Goal: Task Accomplishment & Management: Manage account settings

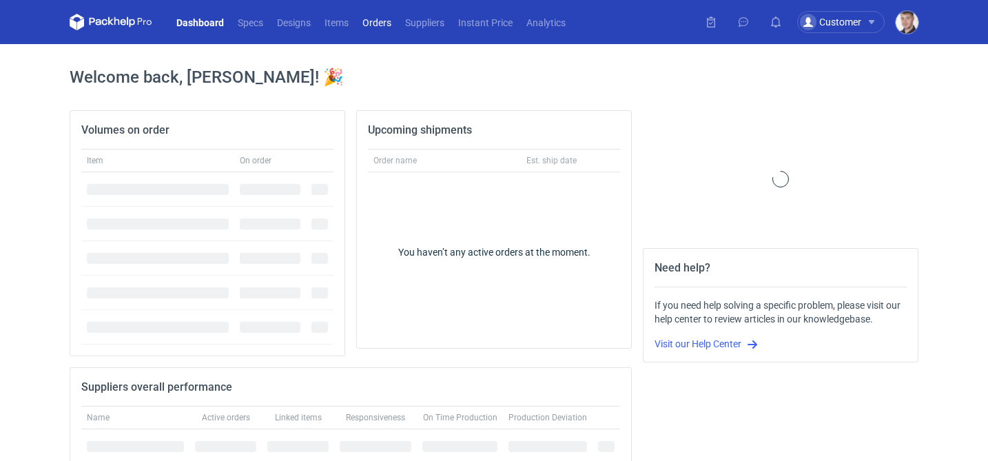
click at [380, 25] on link "Orders" at bounding box center [376, 22] width 43 height 17
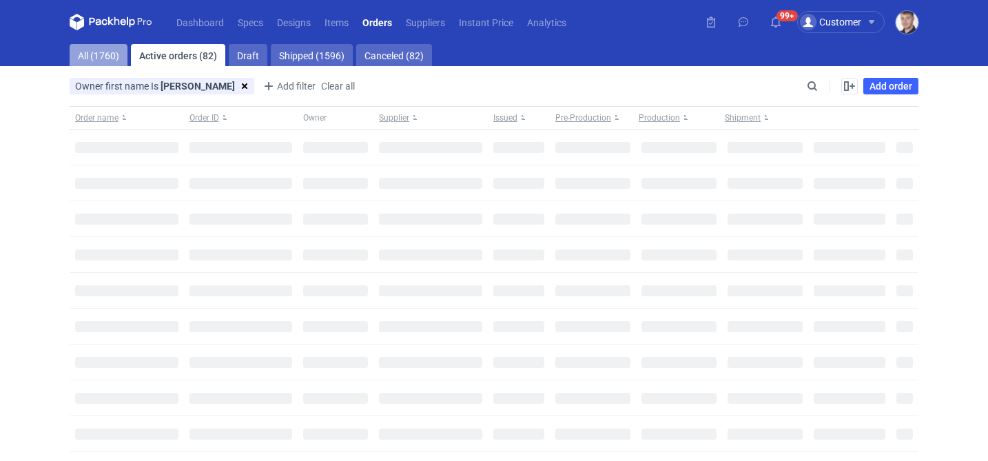
click at [107, 59] on link "All (1760)" at bounding box center [99, 55] width 58 height 22
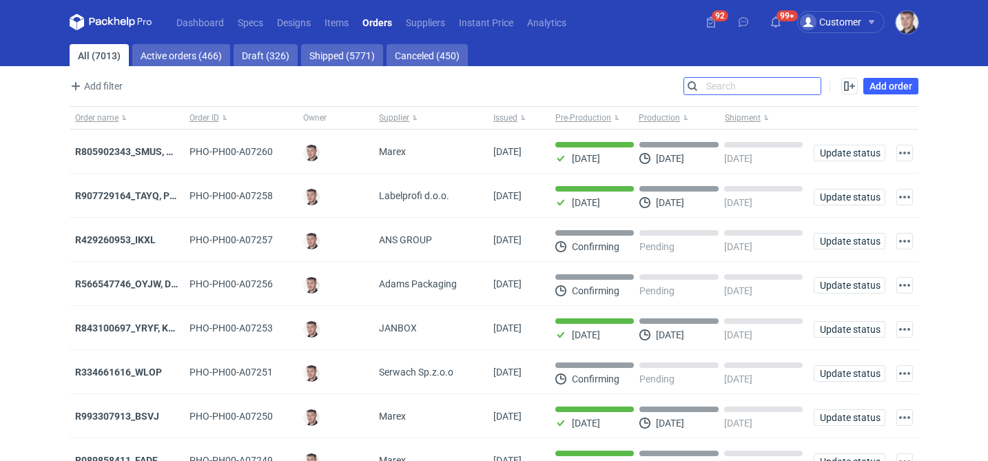
click at [817, 83] on input "Search" at bounding box center [752, 86] width 136 height 17
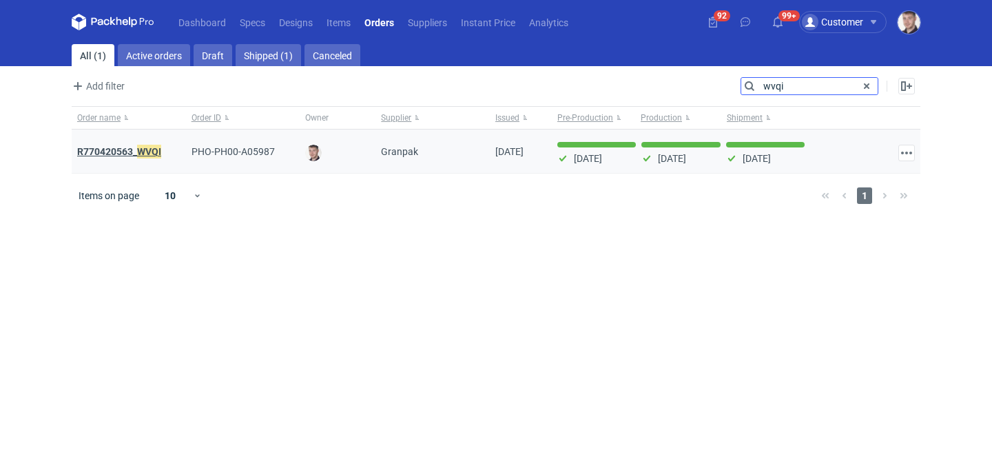
type input "wvqi"
click at [125, 145] on strong "R770420563_ WVQI" at bounding box center [119, 151] width 84 height 15
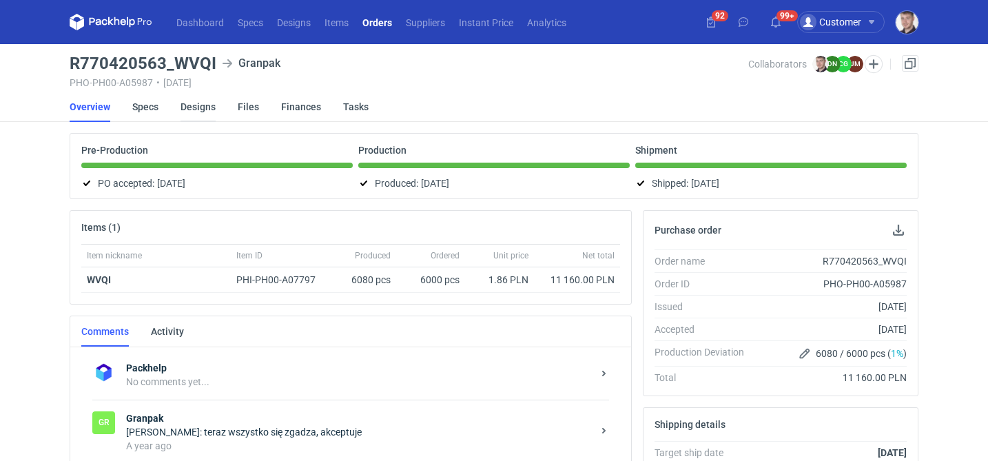
click at [202, 101] on link "Designs" at bounding box center [197, 107] width 35 height 30
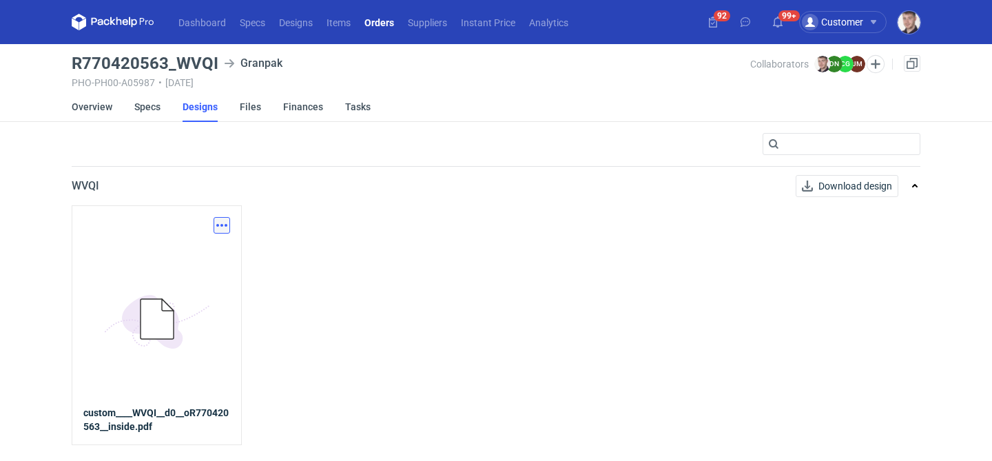
click at [221, 222] on button "button" at bounding box center [222, 225] width 17 height 17
click at [180, 253] on link "Download design part" at bounding box center [161, 256] width 127 height 22
drag, startPoint x: 62, startPoint y: 61, endPoint x: 216, endPoint y: 56, distance: 154.4
click at [216, 56] on div "Dashboard Specs Designs Items Orders Suppliers Instant Price Analytics 92 99+ C…" at bounding box center [496, 230] width 992 height 461
copy h3 "R770420563_WVQI"
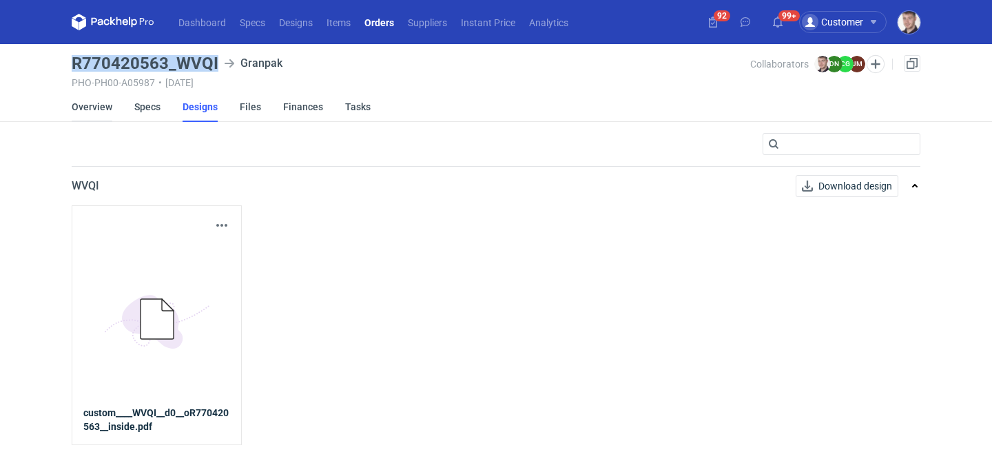
click at [99, 105] on link "Overview" at bounding box center [92, 107] width 41 height 30
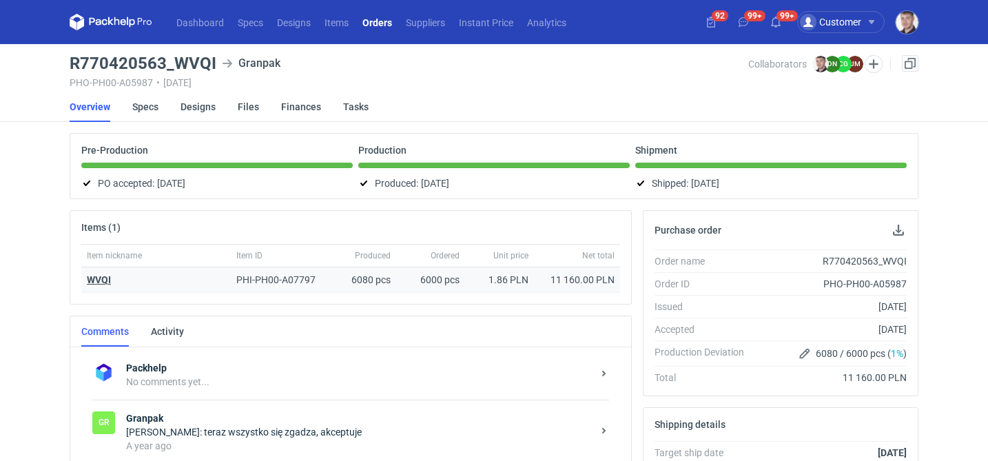
click at [108, 279] on strong "WVQI" at bounding box center [99, 279] width 24 height 11
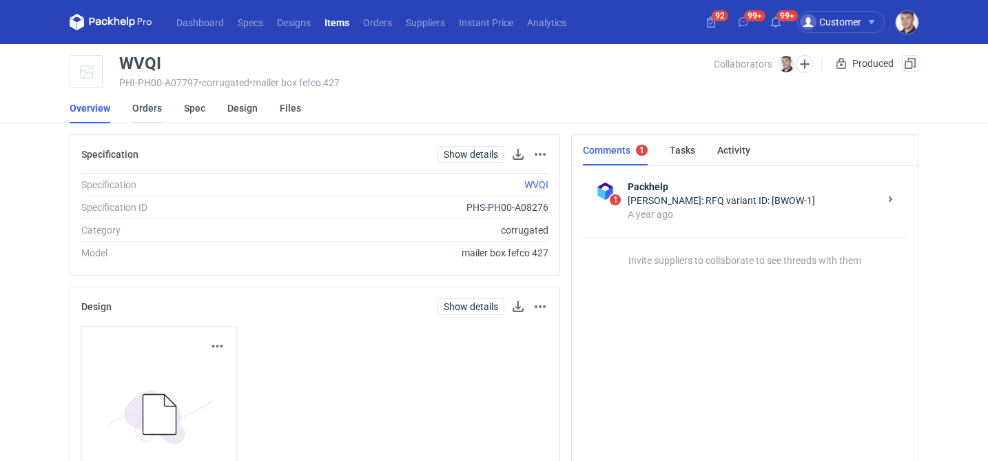
click at [149, 107] on link "Orders" at bounding box center [147, 108] width 30 height 30
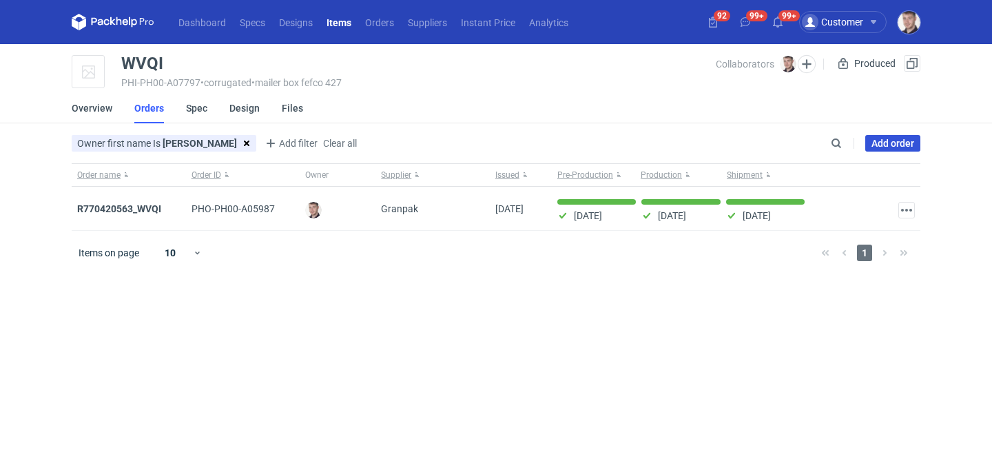
click at [896, 146] on link "Add order" at bounding box center [892, 143] width 55 height 17
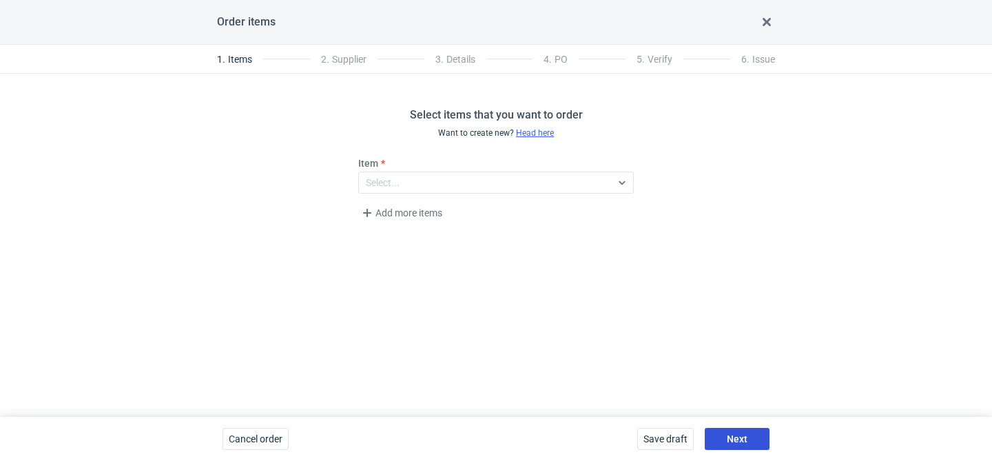
click at [745, 436] on span "Next" at bounding box center [737, 439] width 21 height 10
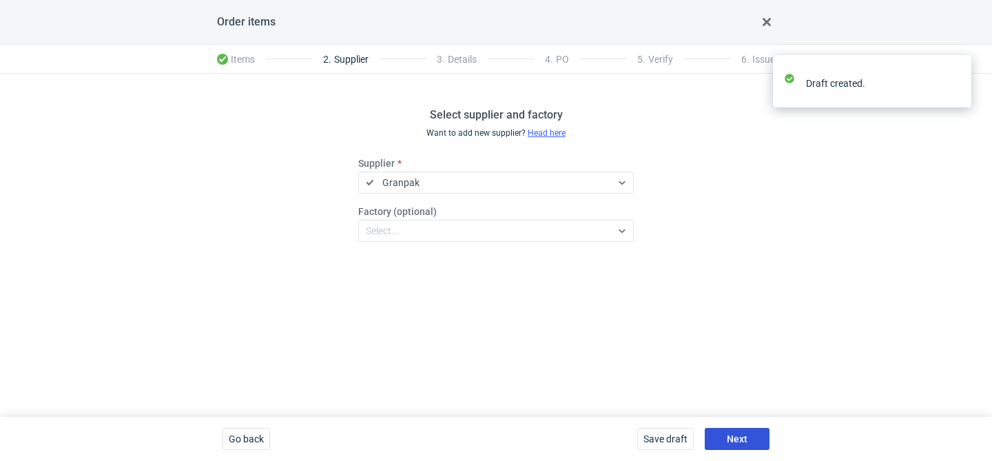
click at [745, 436] on span "Next" at bounding box center [737, 439] width 21 height 10
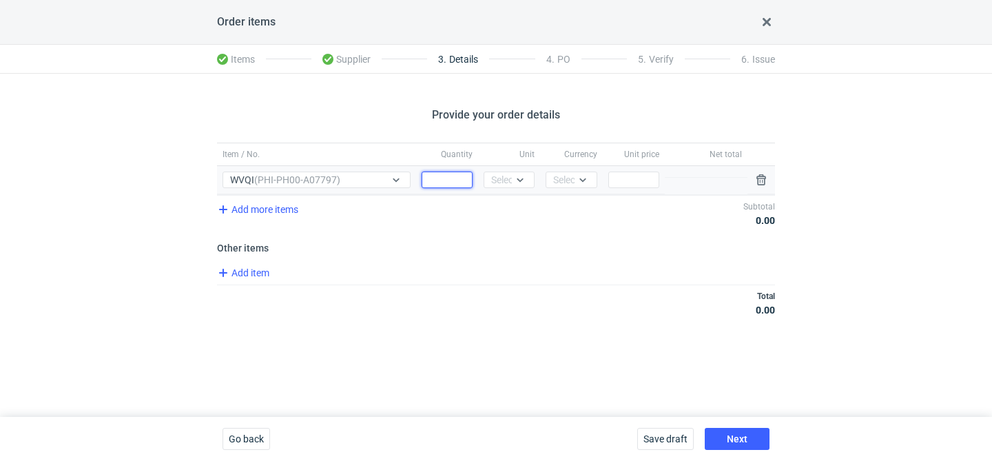
click at [442, 180] on input "Quantity" at bounding box center [447, 180] width 51 height 17
type input "6000"
click at [516, 185] on div at bounding box center [520, 179] width 17 height 11
click at [511, 204] on div "pcs" at bounding box center [509, 209] width 29 height 14
click at [572, 191] on div "Currency Select..." at bounding box center [571, 180] width 62 height 28
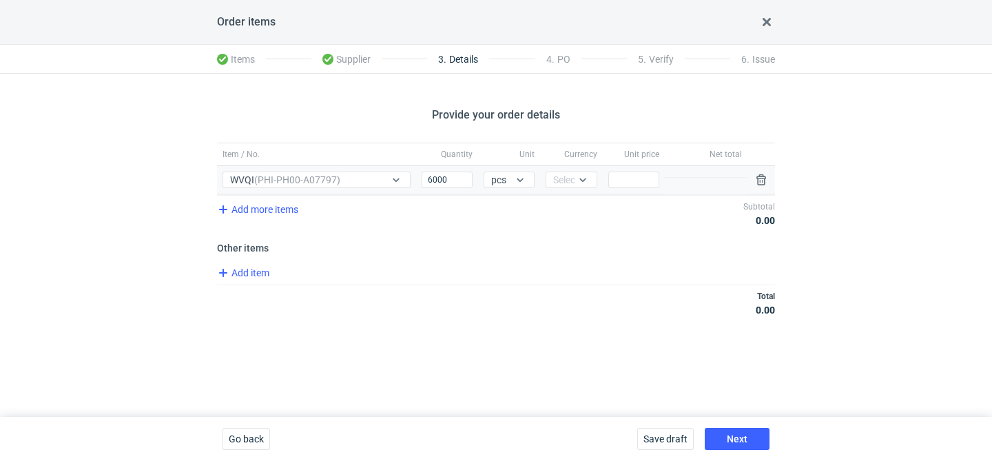
click at [572, 191] on div "Currency Select..." at bounding box center [571, 180] width 62 height 28
click at [583, 180] on icon at bounding box center [582, 179] width 6 height 3
click at [573, 202] on span "PLN" at bounding box center [566, 209] width 19 height 14
click at [650, 180] on input "Price" at bounding box center [633, 180] width 51 height 17
type input "1.87"
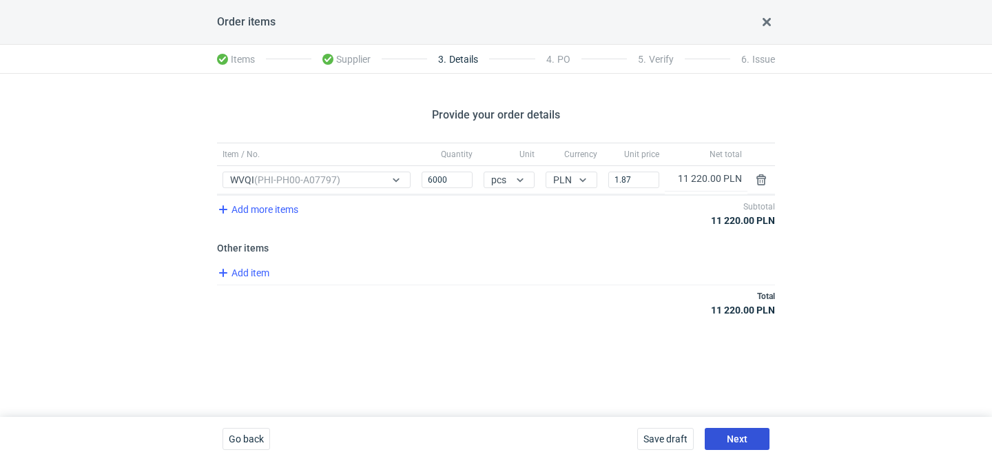
click at [743, 430] on button "Next" at bounding box center [737, 439] width 65 height 22
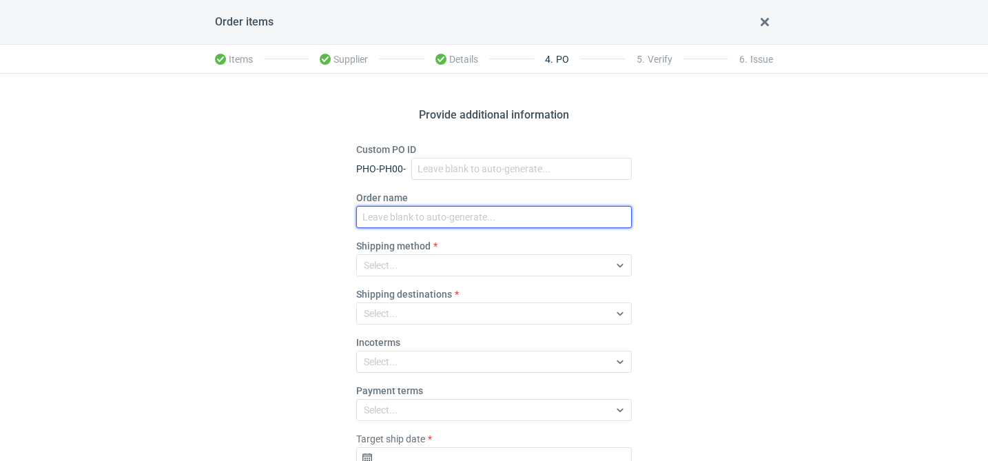
click at [408, 213] on input "Order name" at bounding box center [494, 217] width 276 height 22
paste input "R074936319"
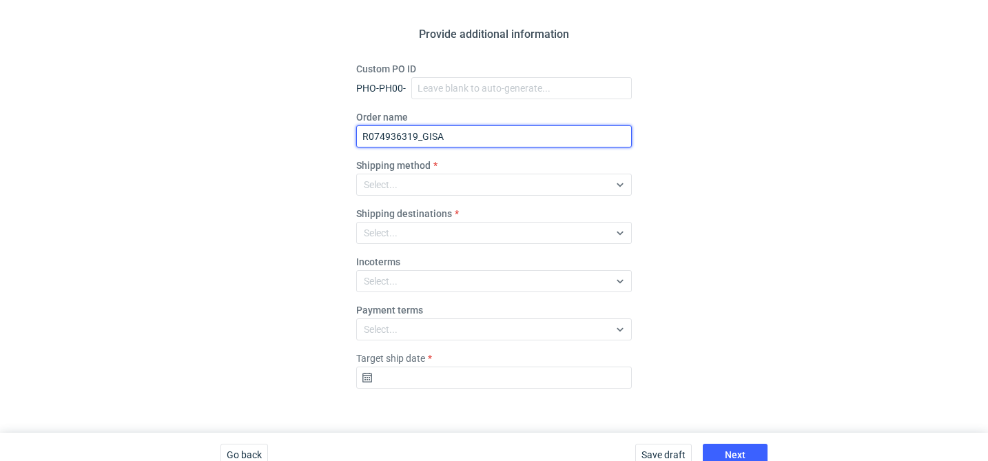
scroll to position [96, 0]
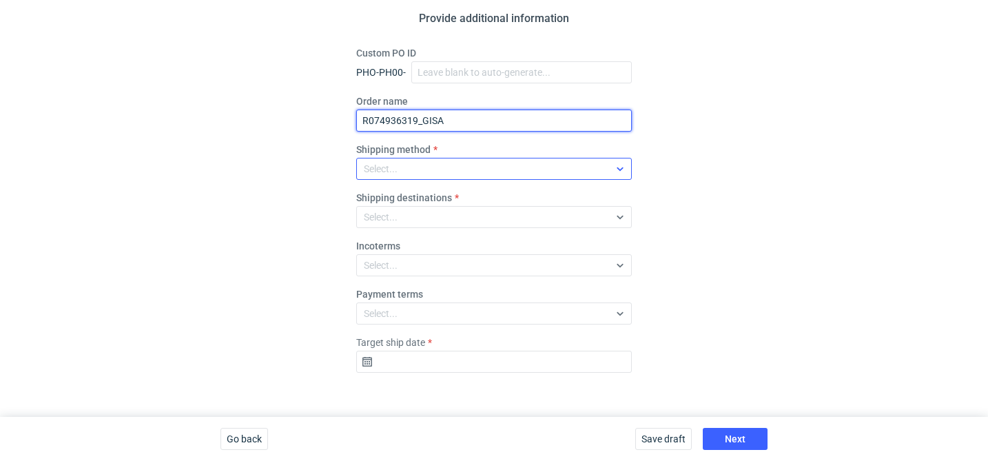
type input "R074936319_GISA"
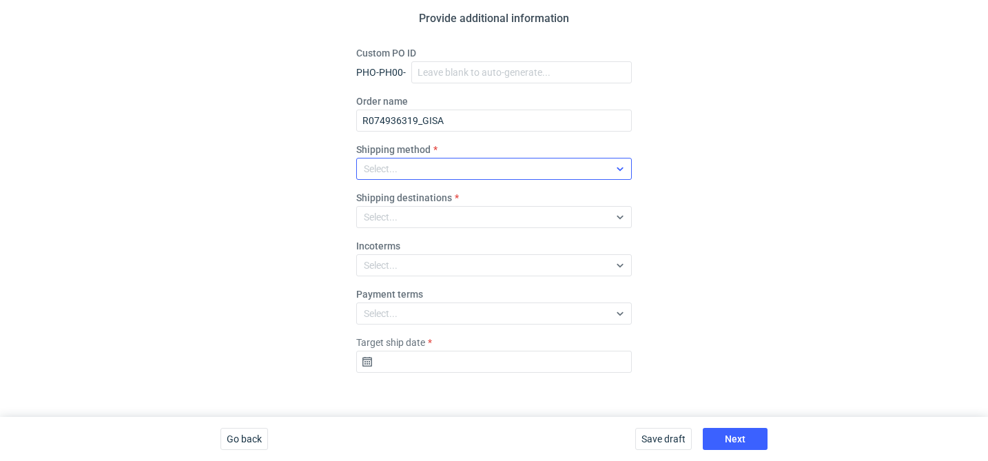
click at [433, 159] on div "Select..." at bounding box center [483, 168] width 252 height 19
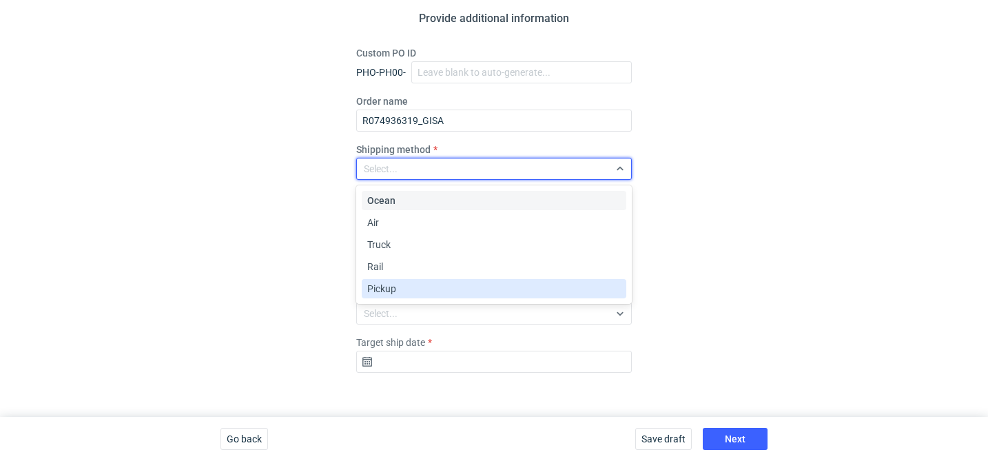
click at [408, 287] on div "Pickup" at bounding box center [493, 289] width 253 height 14
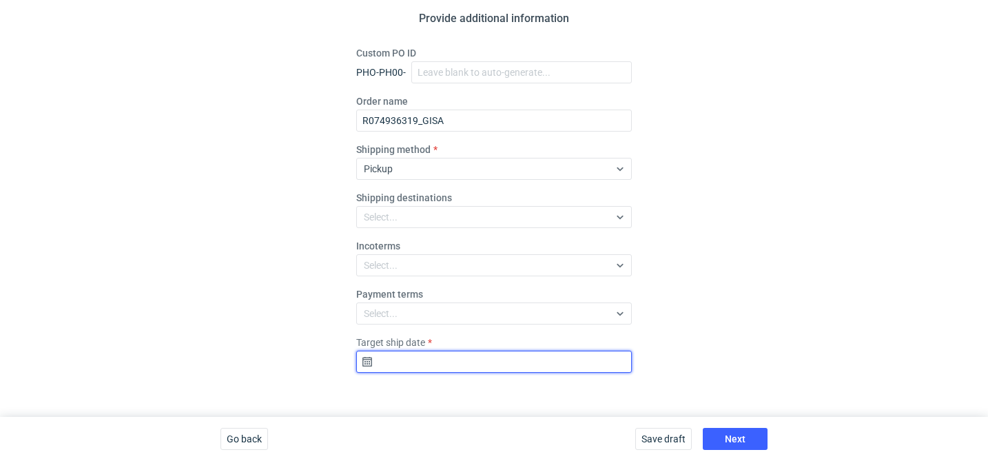
click at [514, 362] on input "Target ship date" at bounding box center [494, 362] width 276 height 22
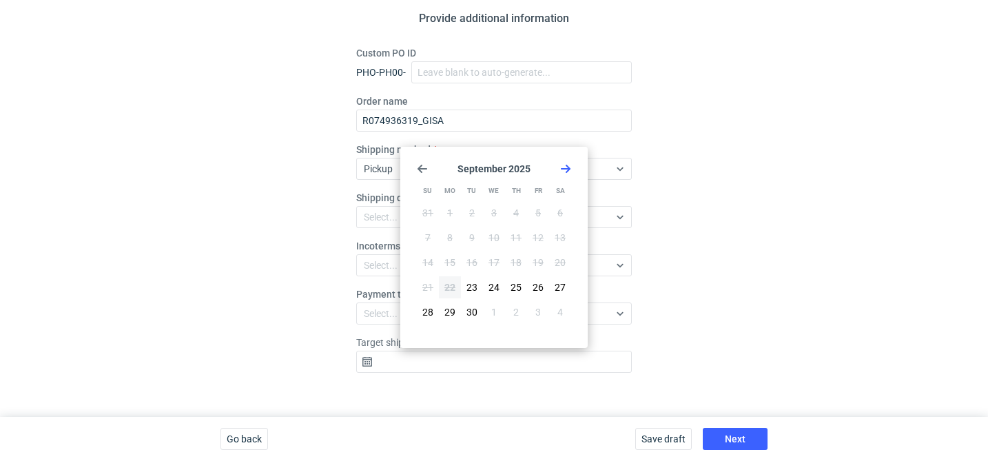
click at [564, 172] on icon "Go forward 1 month" at bounding box center [565, 168] width 11 height 11
click at [467, 236] on button "7" at bounding box center [472, 238] width 22 height 22
type input "[DATE]"
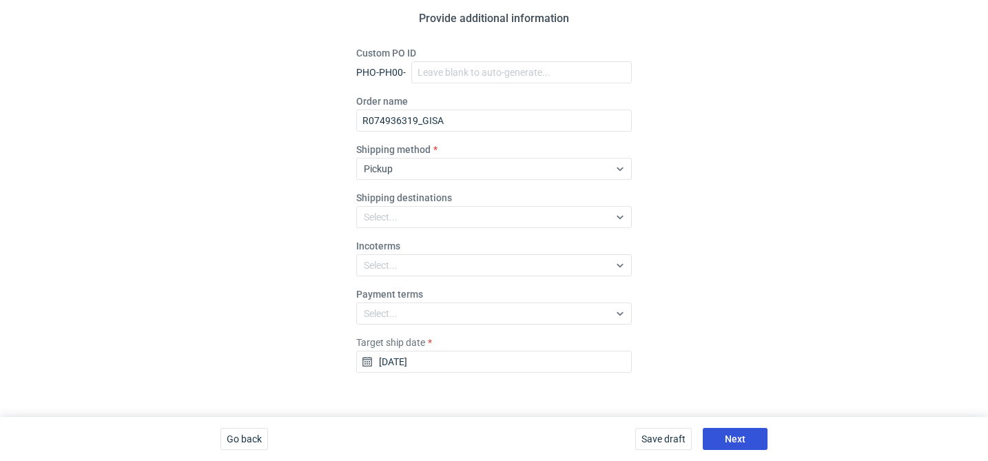
click at [746, 431] on button "Next" at bounding box center [735, 439] width 65 height 22
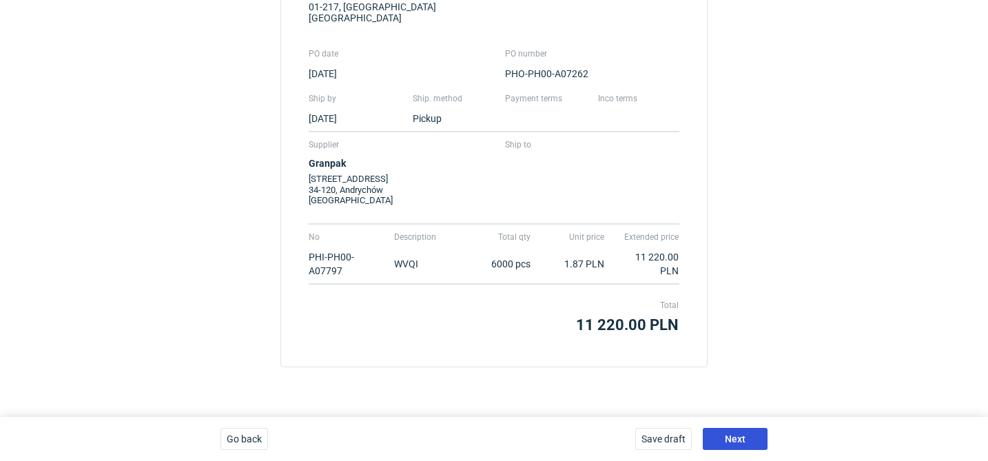
click at [746, 432] on button "Next" at bounding box center [735, 439] width 65 height 22
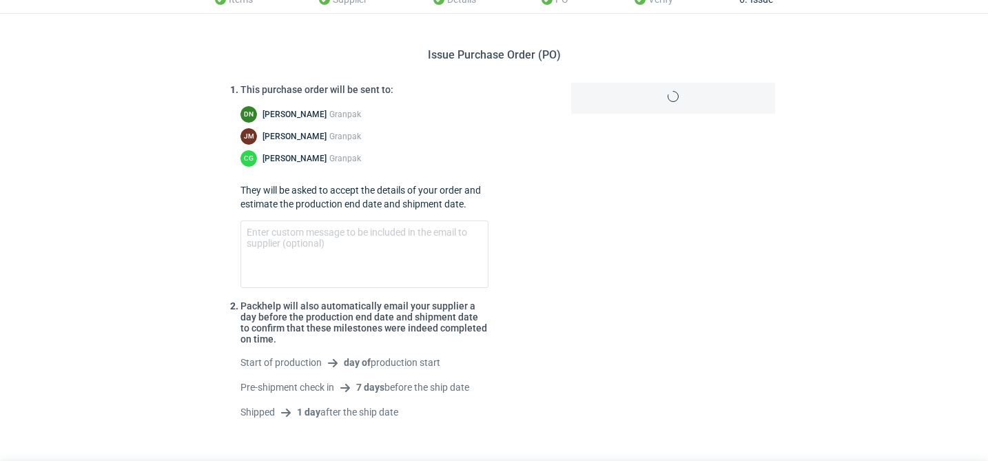
scroll to position [106, 0]
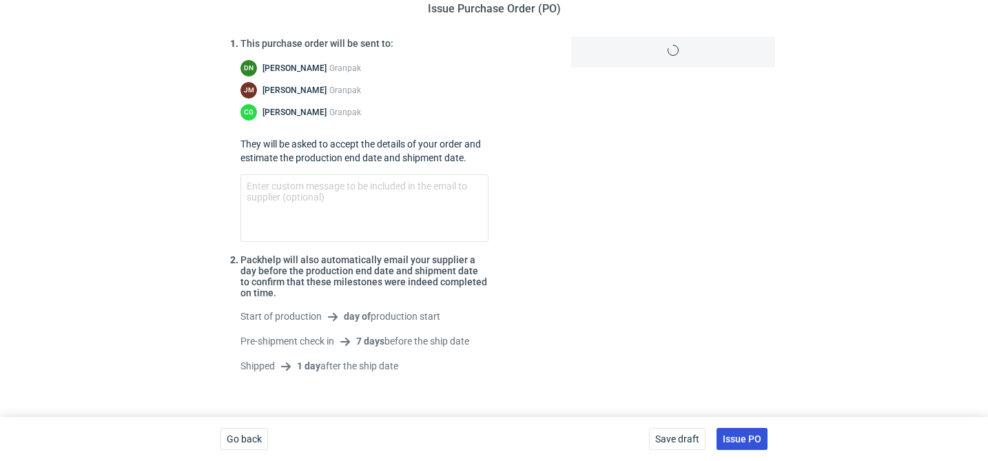
click at [746, 431] on button "Issue PO" at bounding box center [741, 439] width 51 height 22
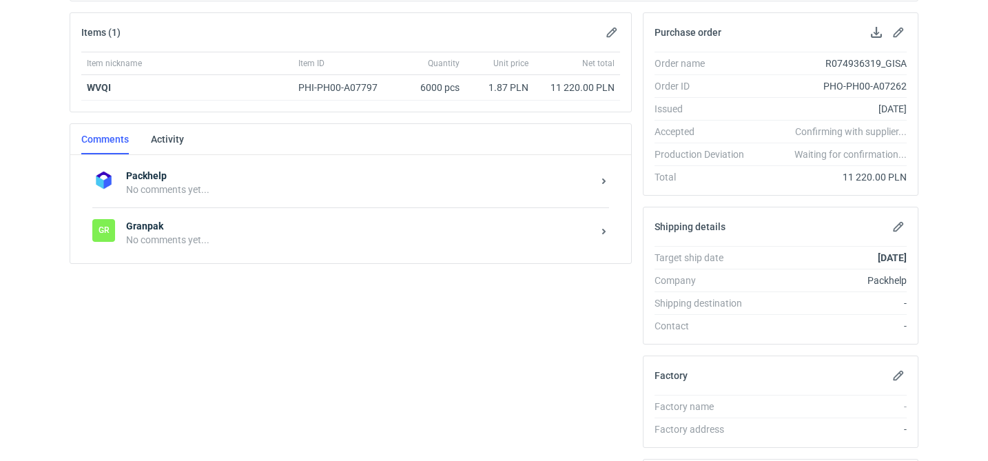
scroll to position [214, 0]
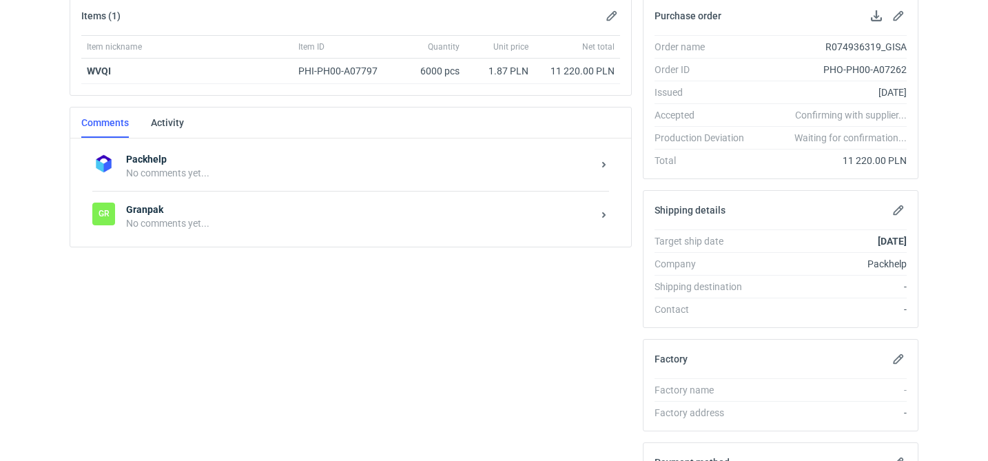
click at [273, 240] on div "Gr Granpak No comments yet..." at bounding box center [350, 216] width 517 height 50
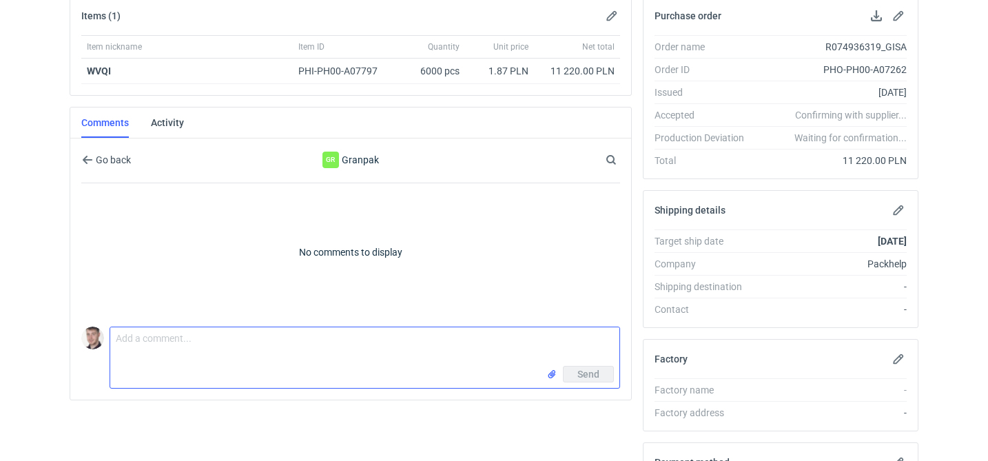
click at [238, 339] on textarea "Comment message" at bounding box center [364, 346] width 509 height 39
paste textarea "CBJU - 1"
type textarea "wycena CBJU - 1 powtórka 1:1 WVQI ostatnio"
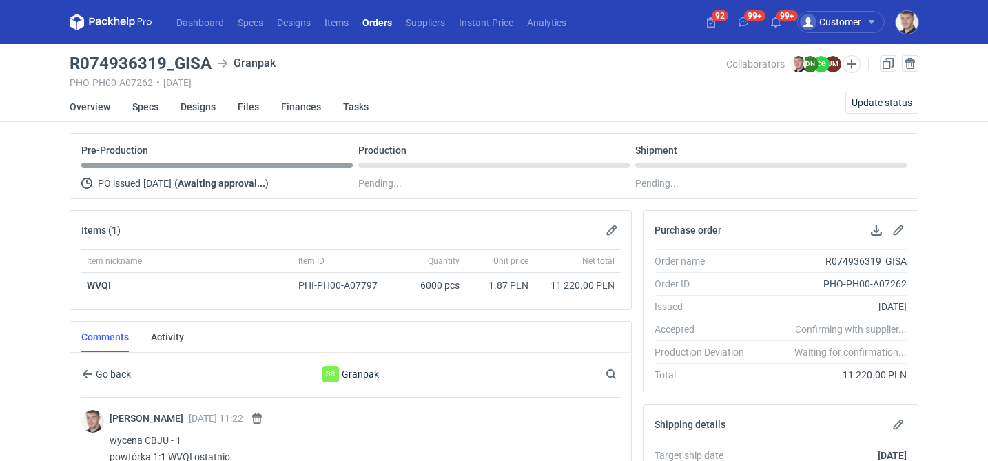
click at [381, 36] on nav "Dashboard Specs Designs Items Orders Suppliers Instant Price Analytics" at bounding box center [322, 22] width 504 height 44
click at [381, 22] on link "Orders" at bounding box center [376, 22] width 43 height 17
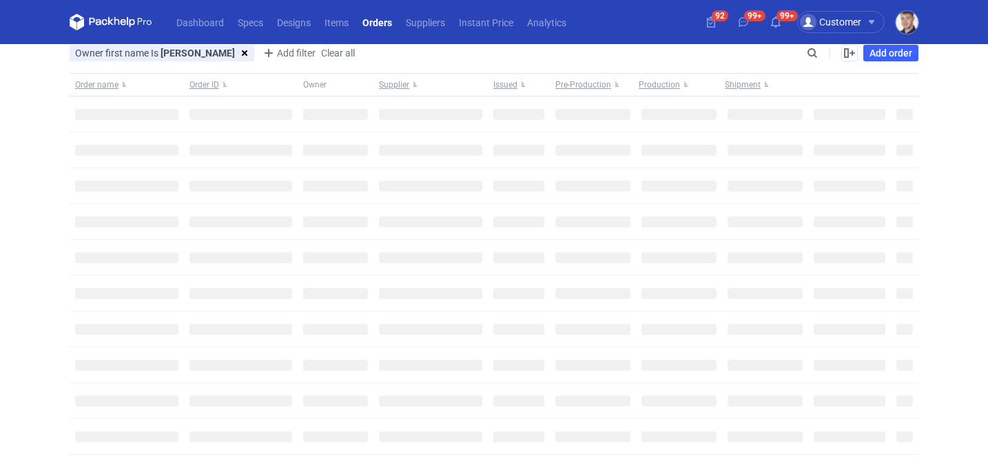
type input "maciej"
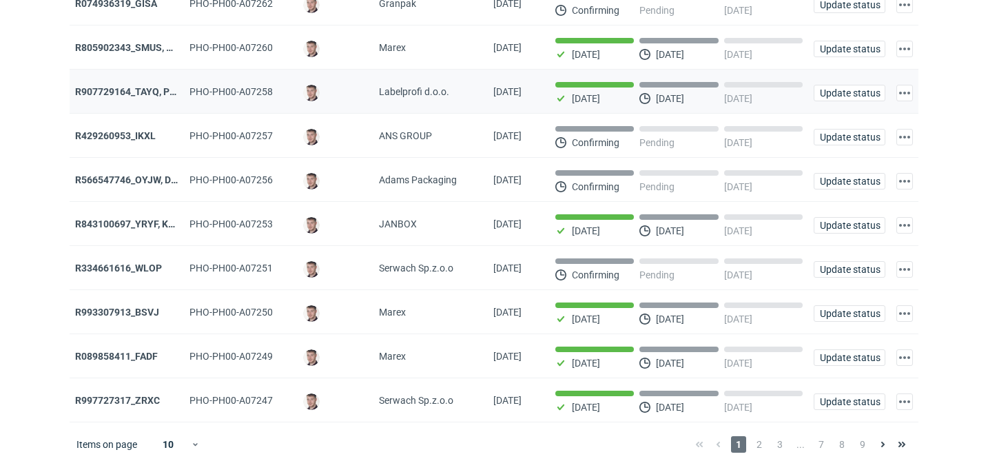
scroll to position [157, 0]
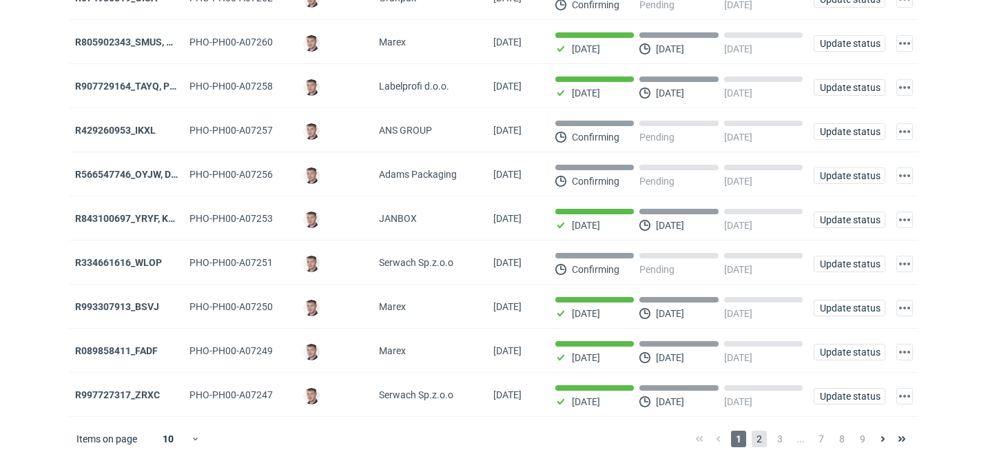
click at [762, 437] on span "2" at bounding box center [759, 439] width 15 height 17
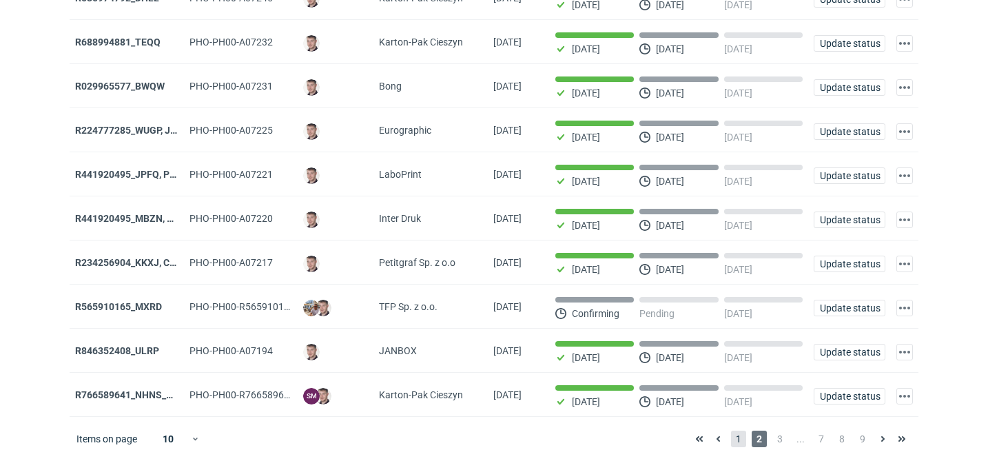
click at [733, 433] on span "1" at bounding box center [738, 439] width 15 height 17
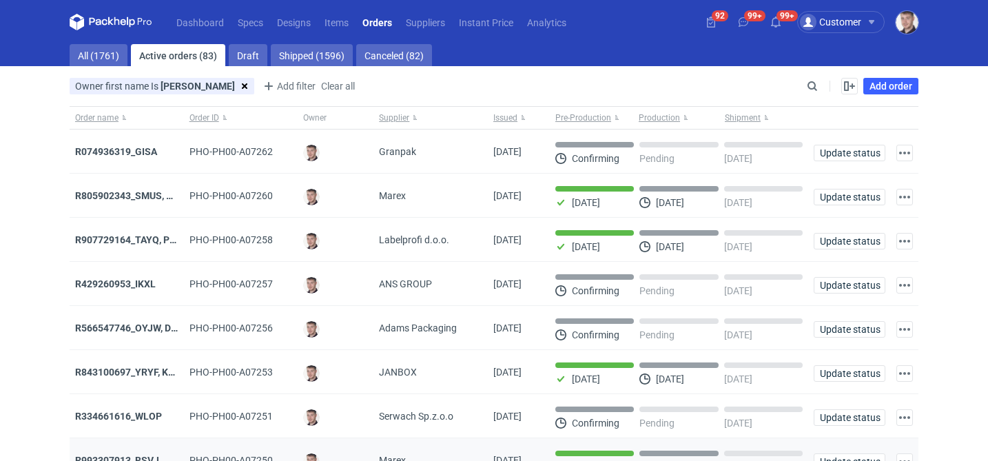
scroll to position [157, 0]
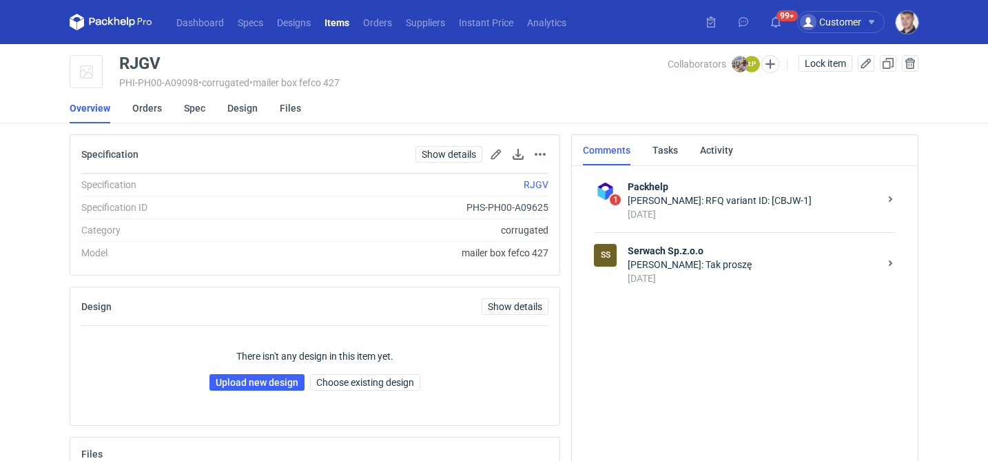
click at [709, 273] on div "4 days ago" at bounding box center [753, 278] width 251 height 14
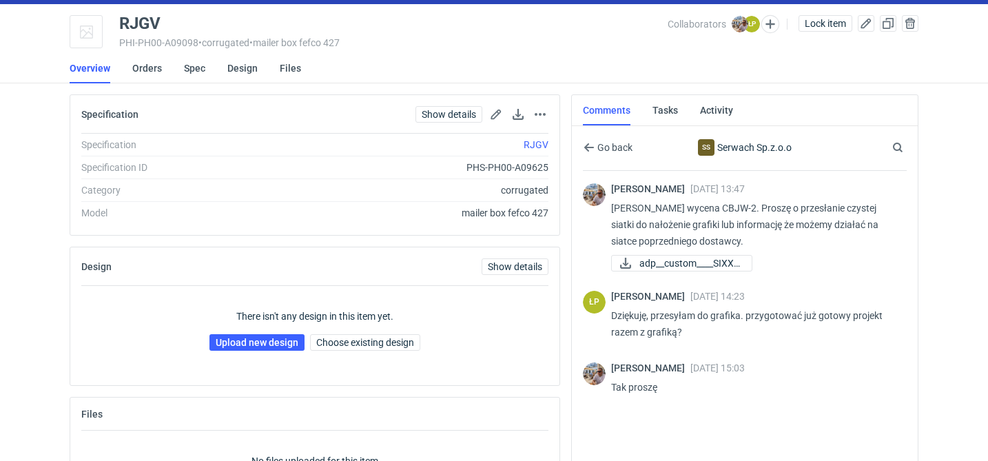
scroll to position [41, 0]
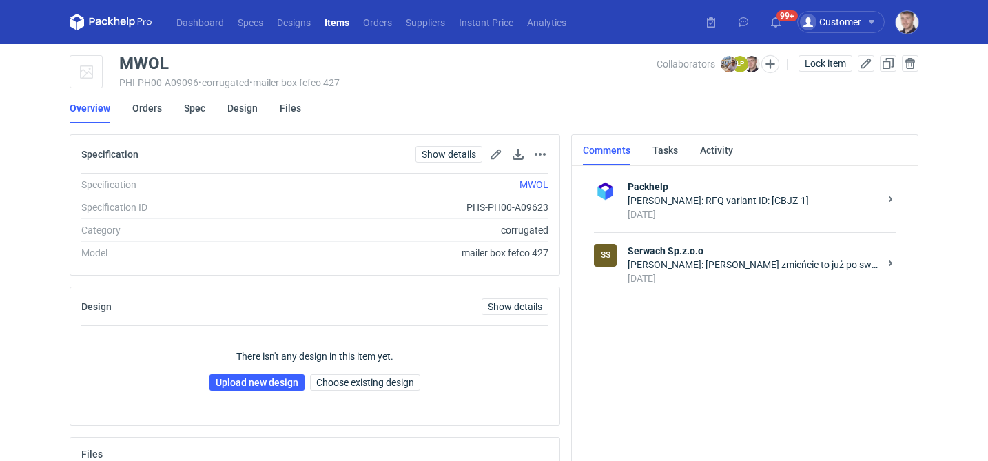
click at [663, 280] on div "3 days ago" at bounding box center [753, 278] width 251 height 14
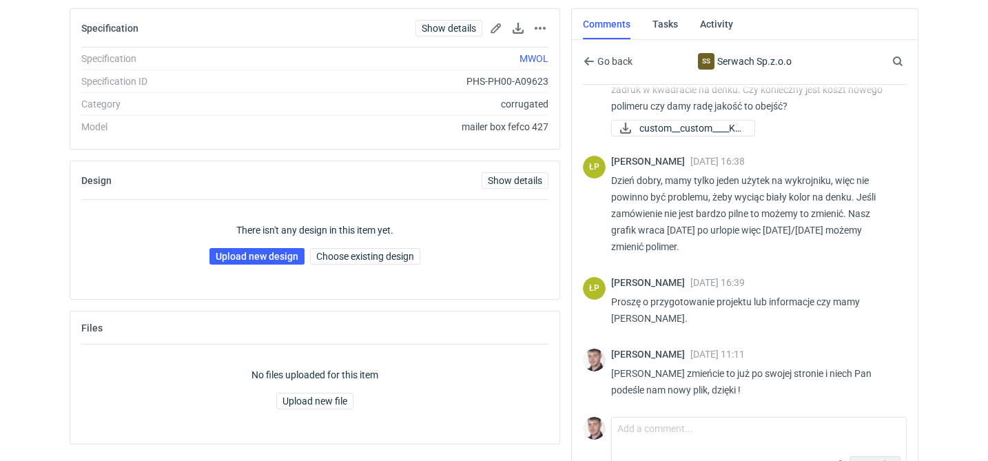
scroll to position [156, 0]
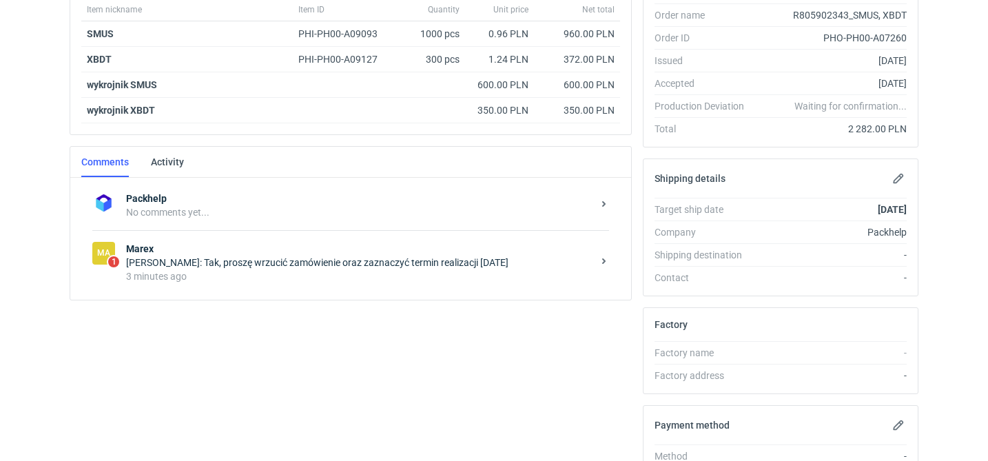
scroll to position [316, 0]
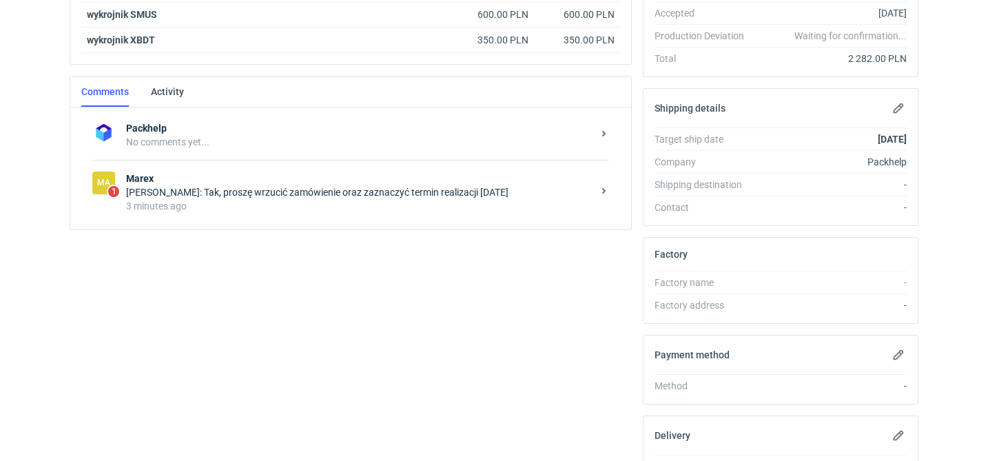
click at [324, 207] on div "3 minutes ago" at bounding box center [359, 206] width 466 height 14
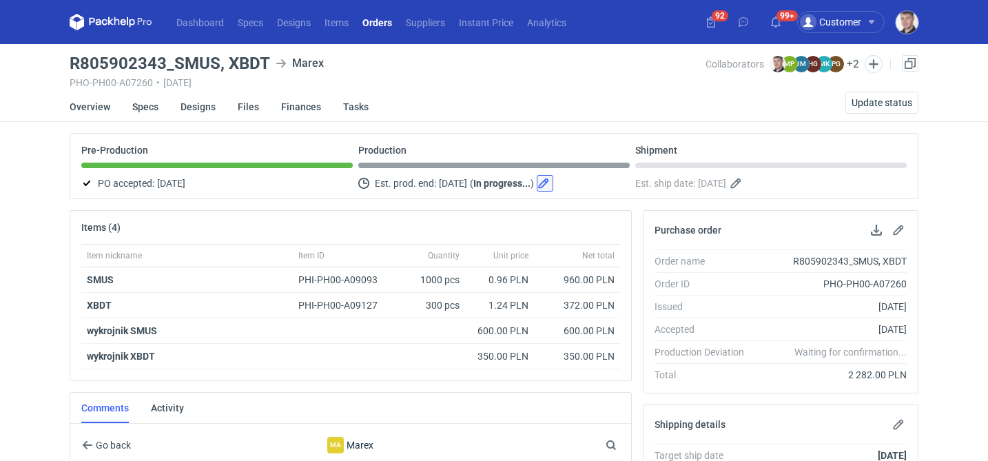
click at [553, 185] on button "button" at bounding box center [545, 183] width 17 height 17
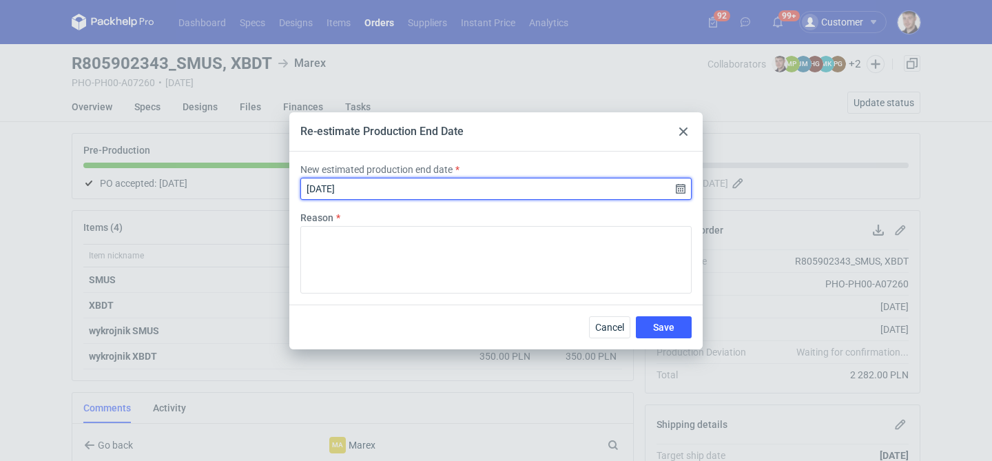
click at [682, 189] on input "[DATE]" at bounding box center [495, 189] width 391 height 22
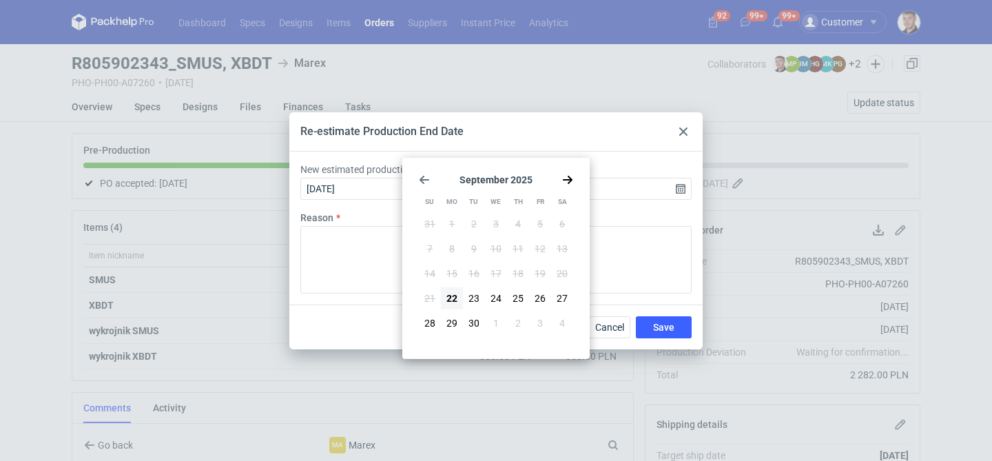
click at [572, 183] on icon "Go forward 1 month" at bounding box center [567, 179] width 11 height 11
click at [457, 251] on button "6" at bounding box center [452, 249] width 22 height 22
type input "[DATE]"
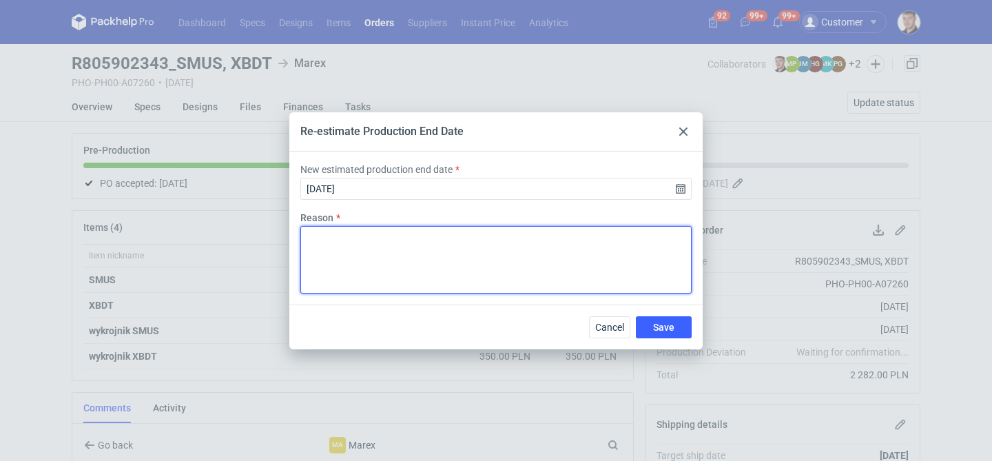
click at [560, 269] on textarea "Reason" at bounding box center [495, 260] width 391 height 68
type textarea "zmiana terminu"
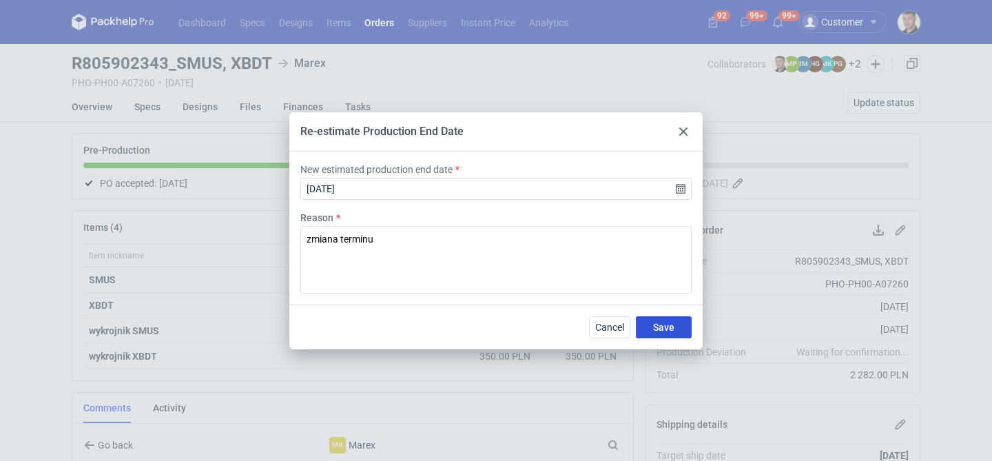
click at [665, 325] on span "Save" at bounding box center [663, 327] width 21 height 10
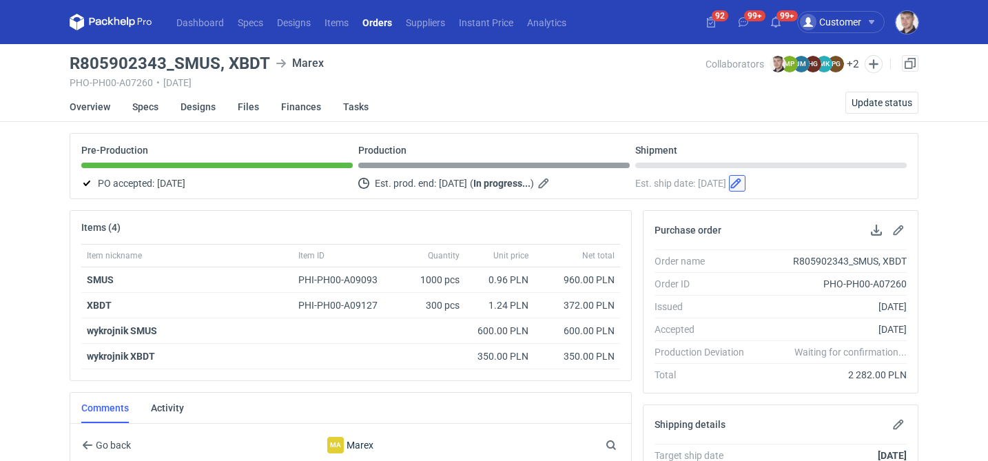
click at [745, 184] on button "button" at bounding box center [737, 183] width 17 height 17
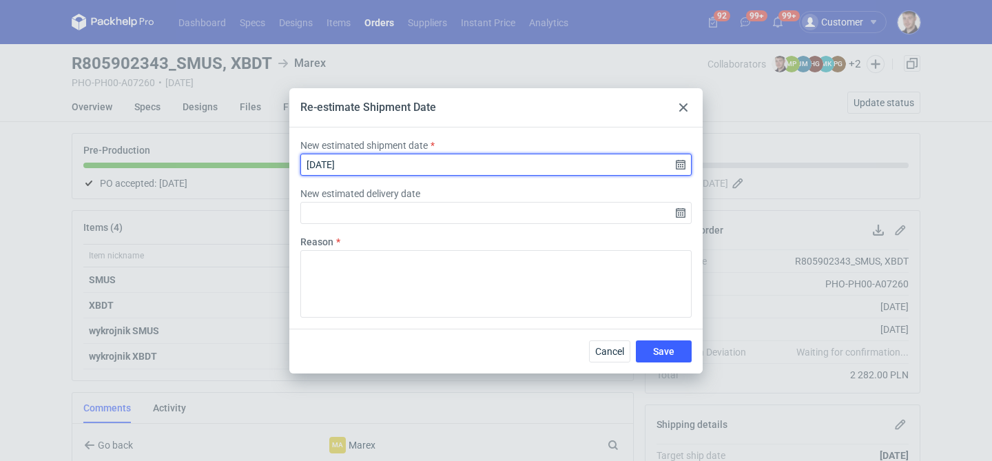
click at [678, 165] on input "[DATE]" at bounding box center [495, 165] width 391 height 22
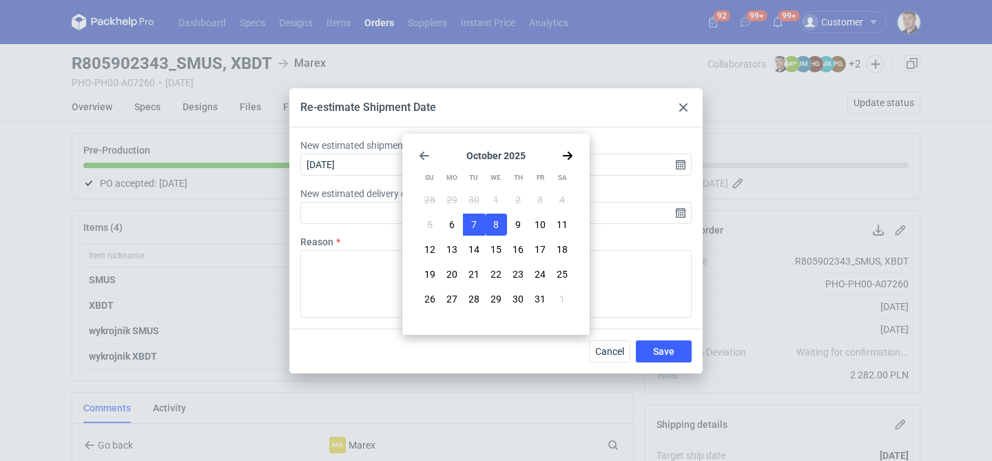
click at [473, 221] on span "7" at bounding box center [474, 225] width 6 height 14
type input "[DATE]"
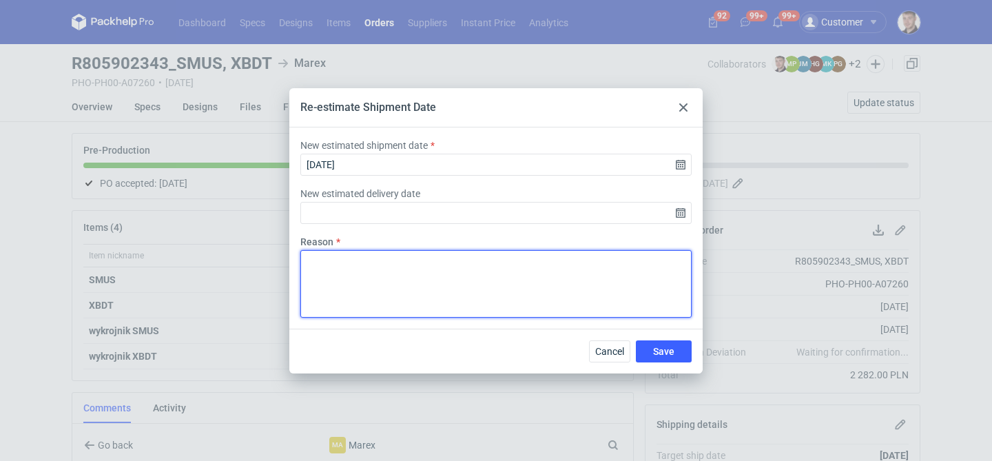
click at [603, 289] on textarea "Reason" at bounding box center [495, 284] width 391 height 68
type textarea "zmiana"
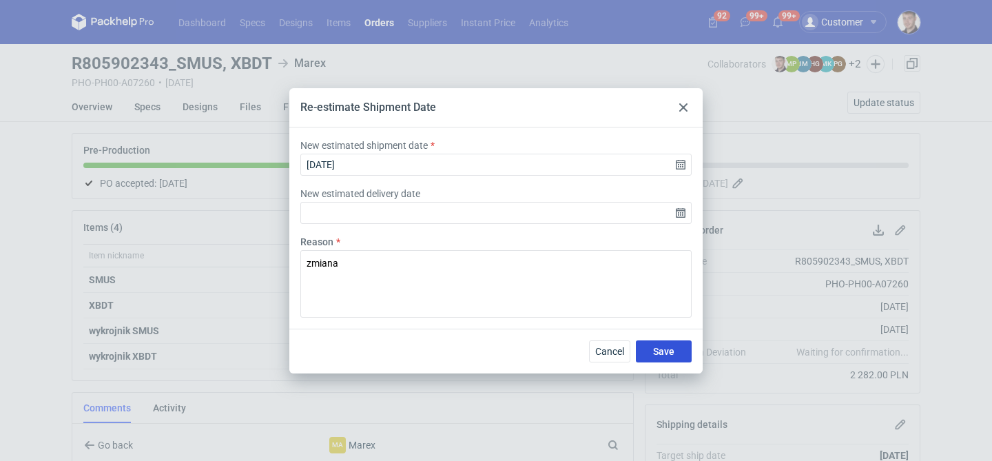
click at [678, 348] on button "Save" at bounding box center [664, 351] width 56 height 22
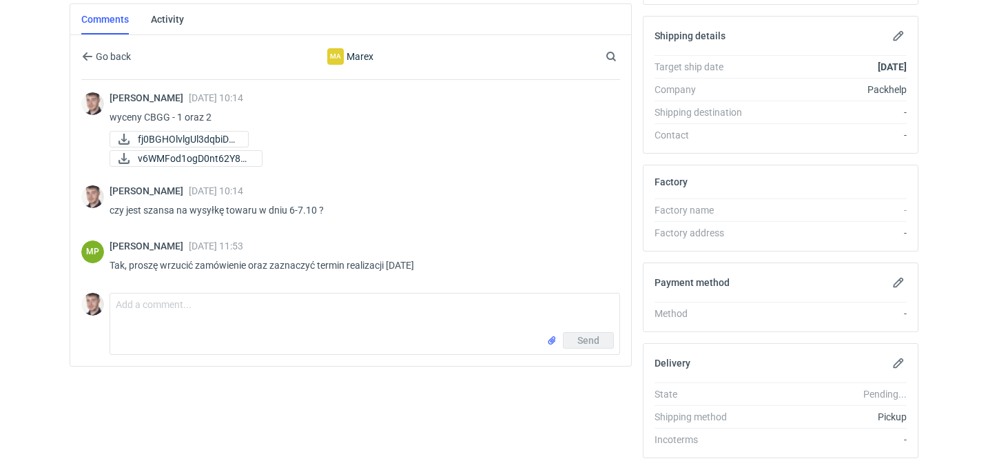
scroll to position [441, 0]
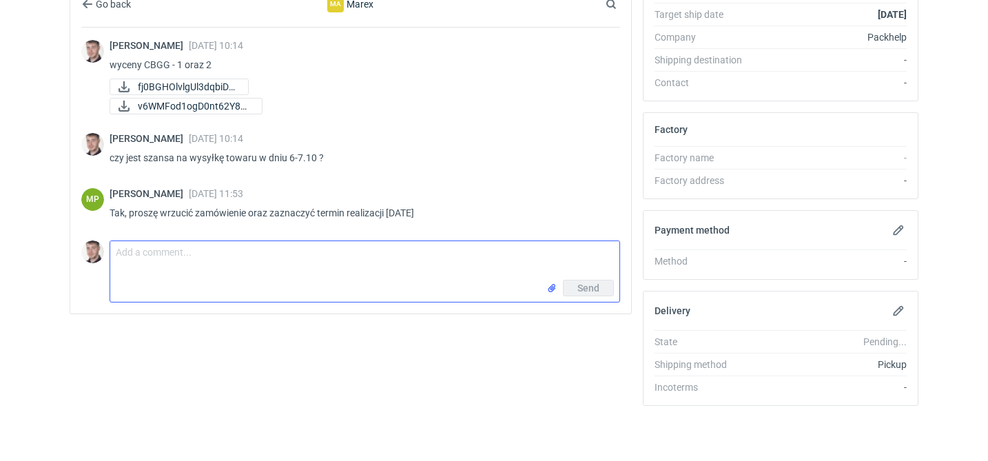
click at [356, 262] on textarea "Comment message" at bounding box center [364, 260] width 509 height 39
type textarea "zaktualizowane"
